Goal: Navigation & Orientation: Understand site structure

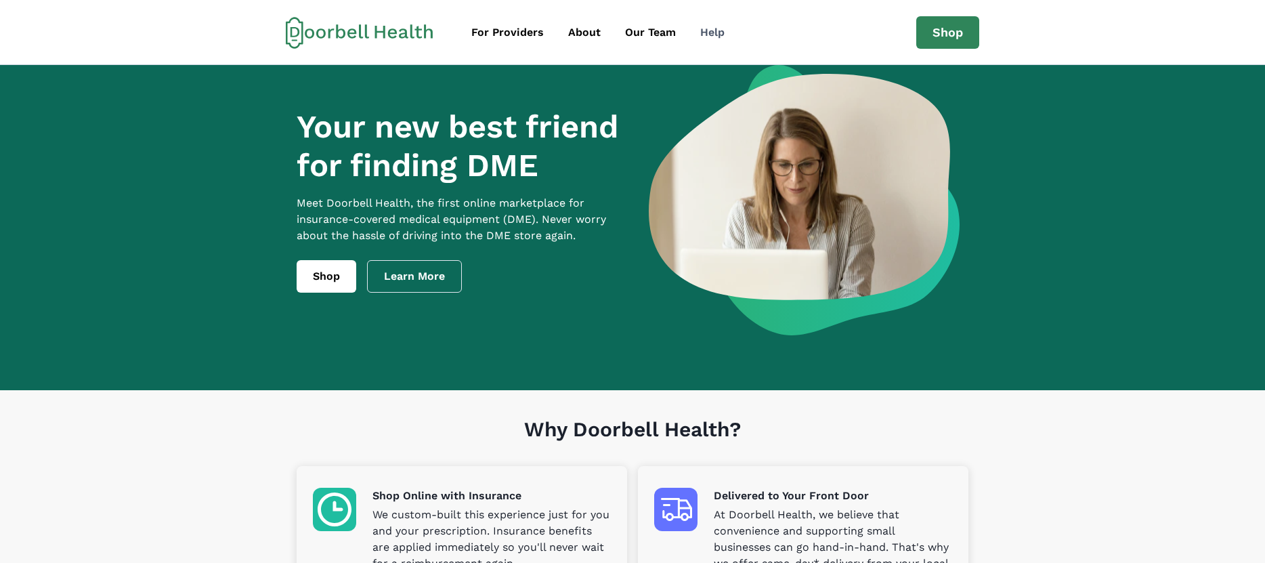
click at [700, 35] on div "Help" at bounding box center [712, 32] width 24 height 16
click at [528, 36] on div "For Providers" at bounding box center [508, 32] width 72 height 16
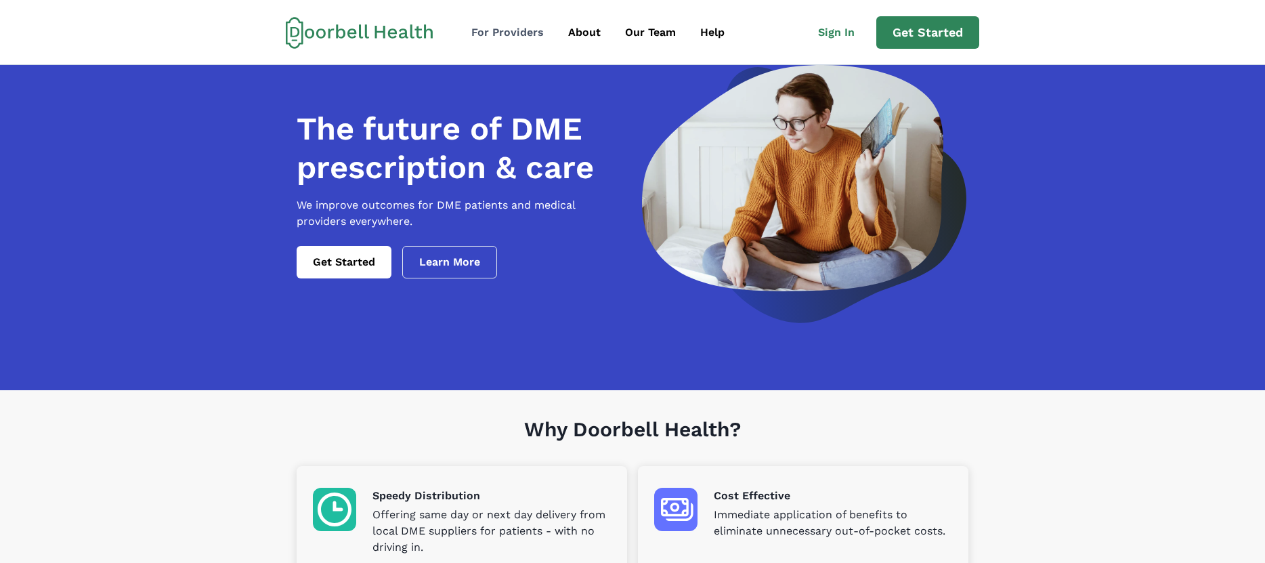
click at [507, 28] on div "For Providers" at bounding box center [508, 32] width 72 height 16
click at [587, 34] on div "About" at bounding box center [584, 32] width 33 height 16
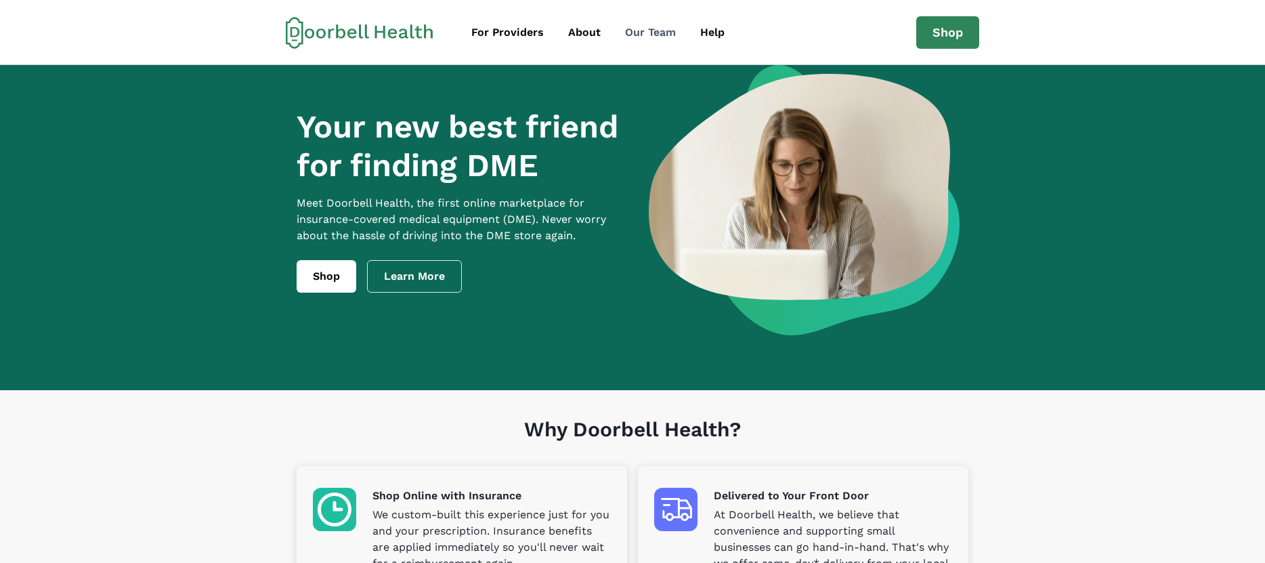
click at [647, 33] on div "Our Team" at bounding box center [650, 32] width 51 height 16
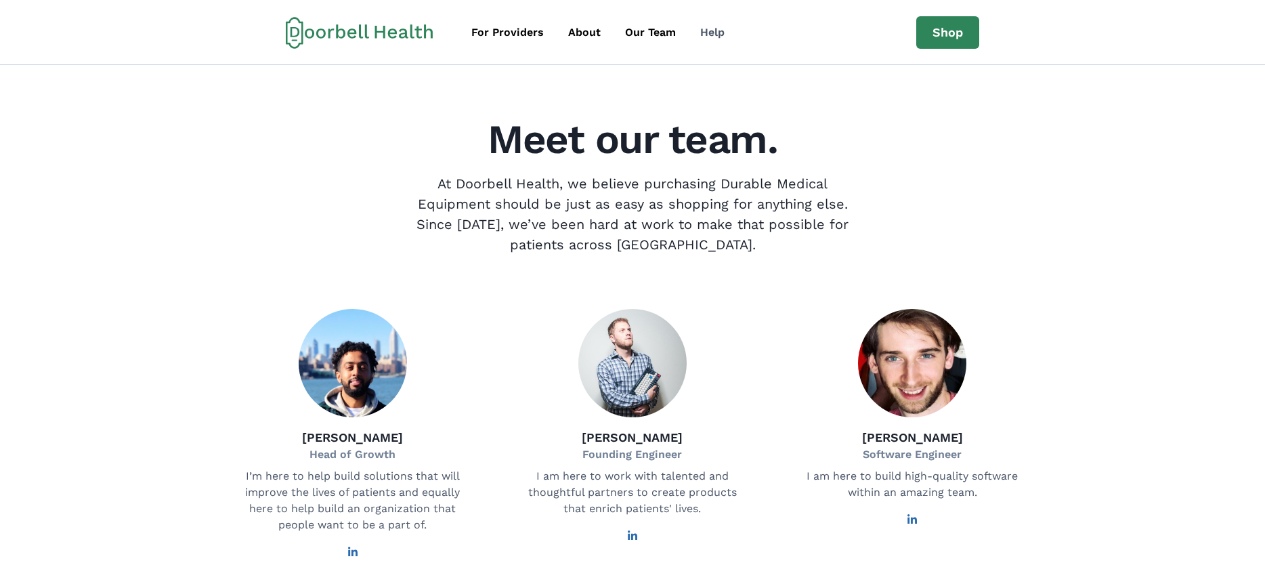
click at [719, 34] on div "Help" at bounding box center [712, 32] width 24 height 16
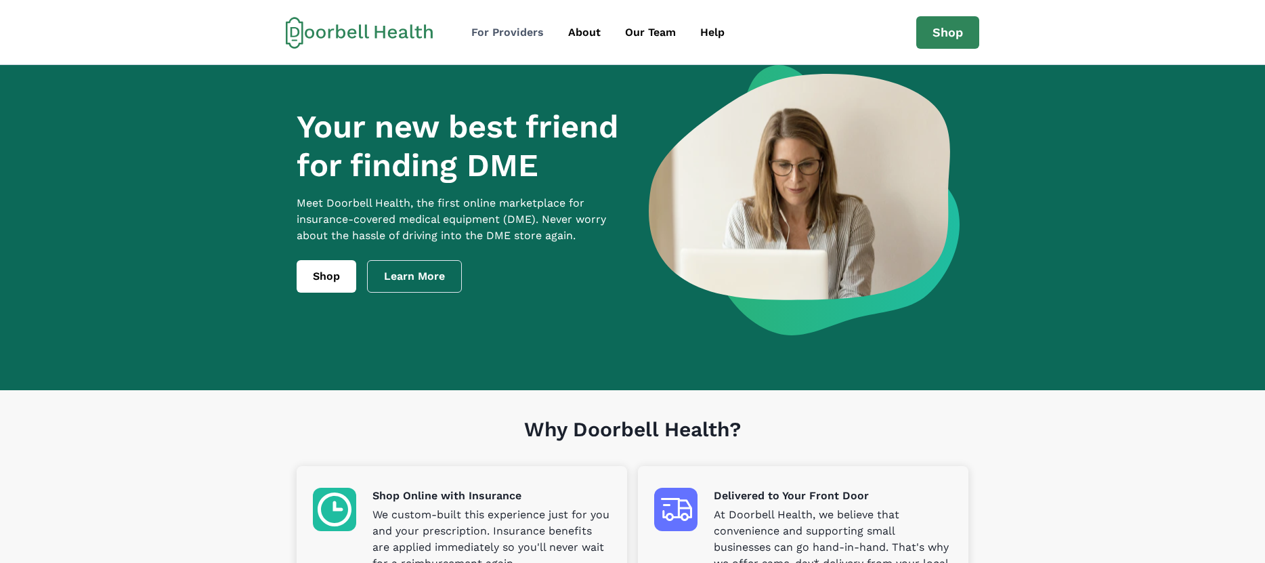
click at [492, 35] on div "For Providers" at bounding box center [508, 32] width 72 height 16
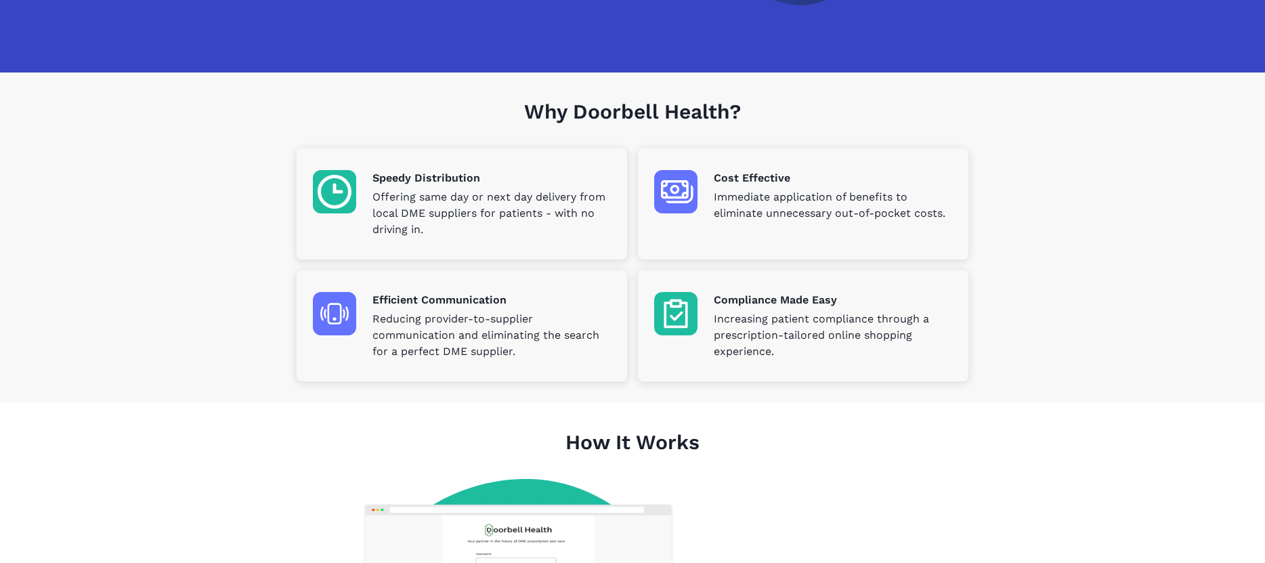
scroll to position [339, 0]
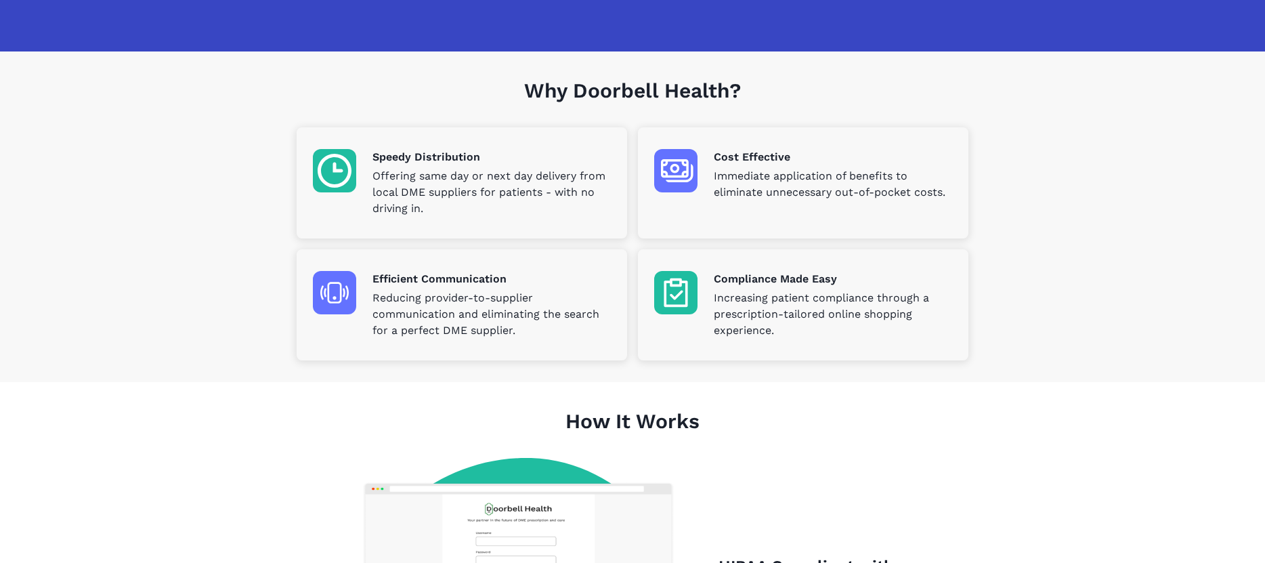
click at [345, 301] on img at bounding box center [334, 292] width 43 height 43
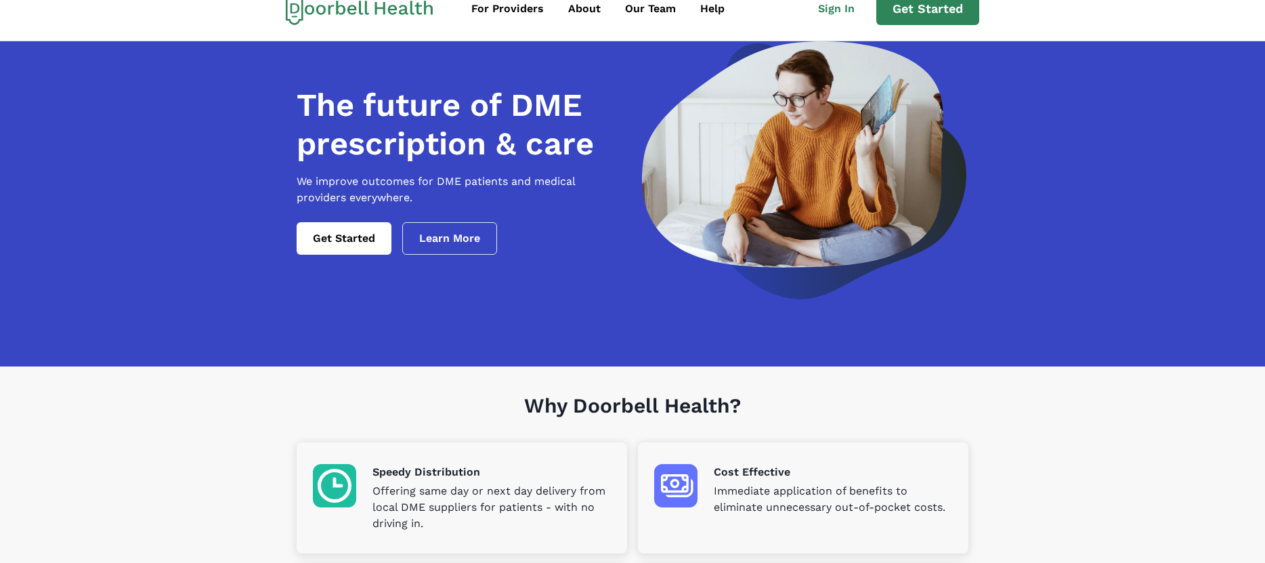
scroll to position [0, 0]
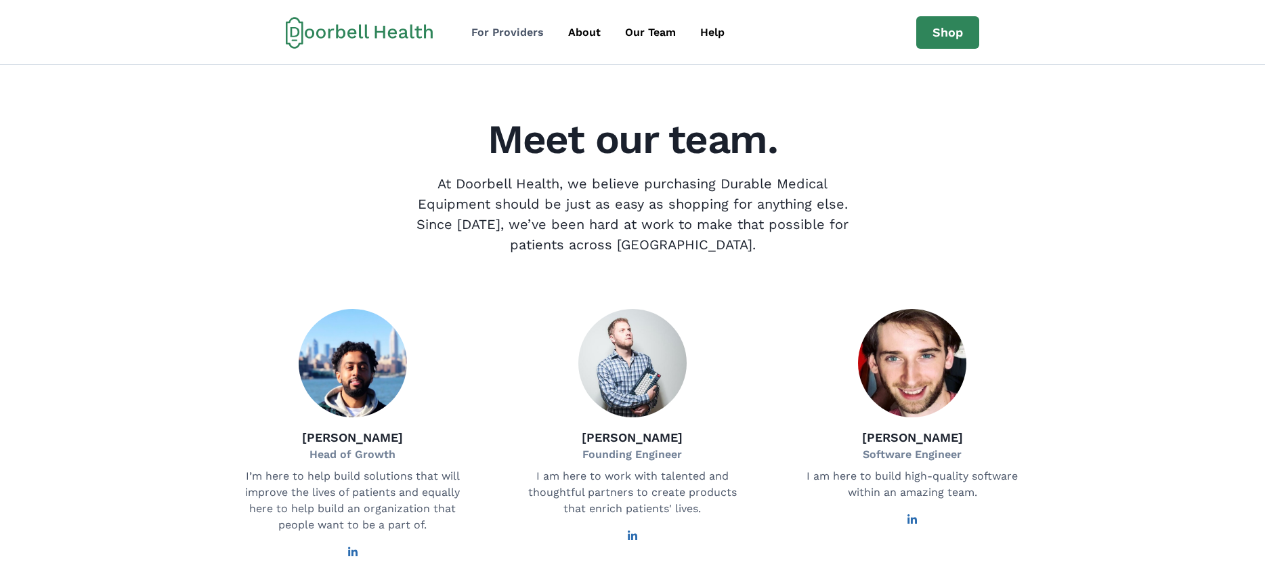
click at [502, 37] on div "For Providers" at bounding box center [508, 32] width 72 height 16
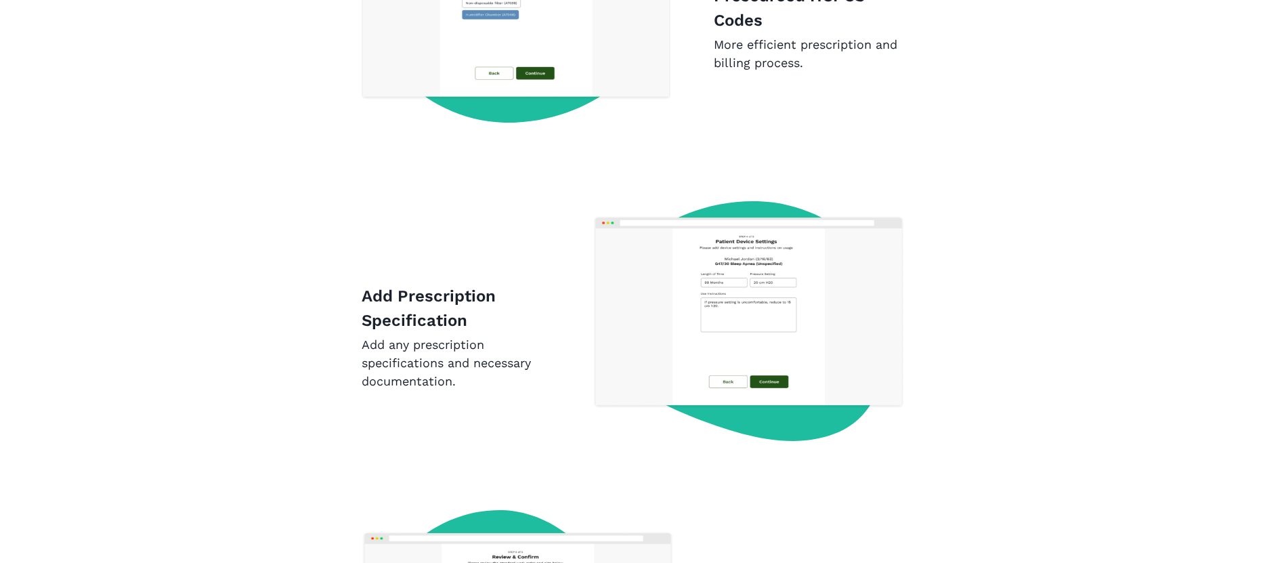
scroll to position [1785, 0]
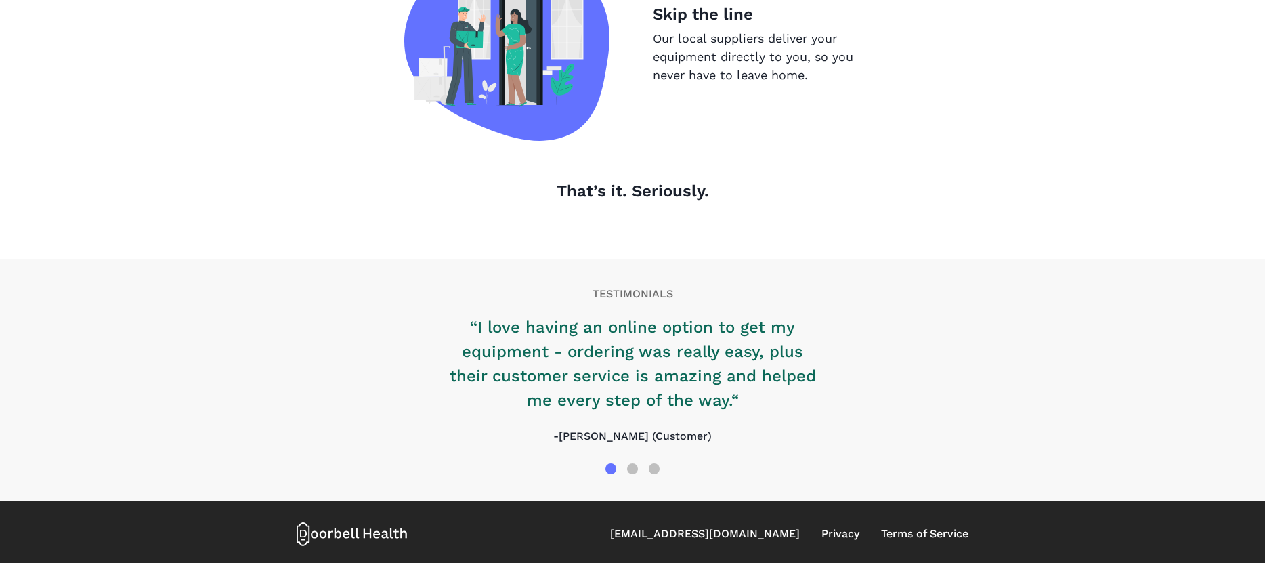
scroll to position [1431, 0]
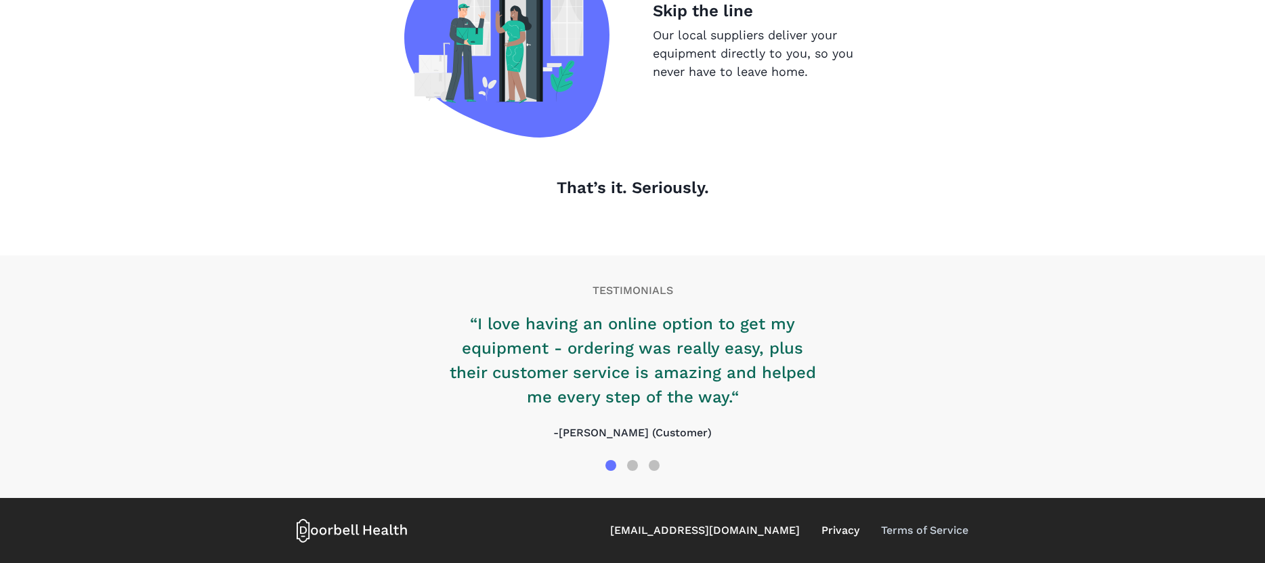
click at [906, 531] on link "Terms of Service" at bounding box center [924, 530] width 87 height 16
